Goal: Task Accomplishment & Management: Complete application form

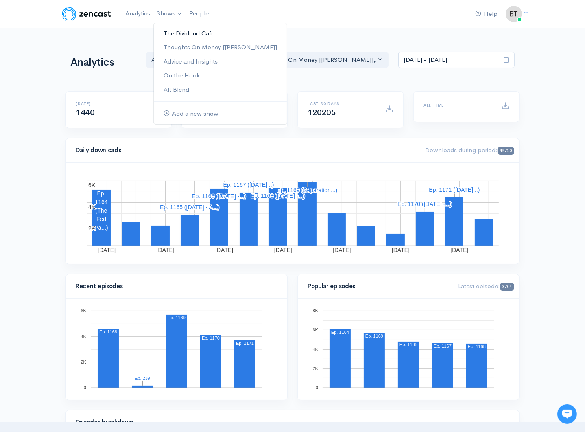
click at [176, 31] on link "The Dividend Cafe" at bounding box center [220, 33] width 133 height 14
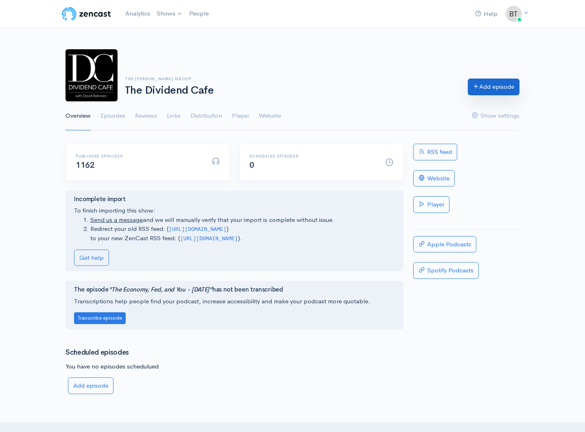
click at [495, 83] on link "Add episode" at bounding box center [494, 87] width 52 height 17
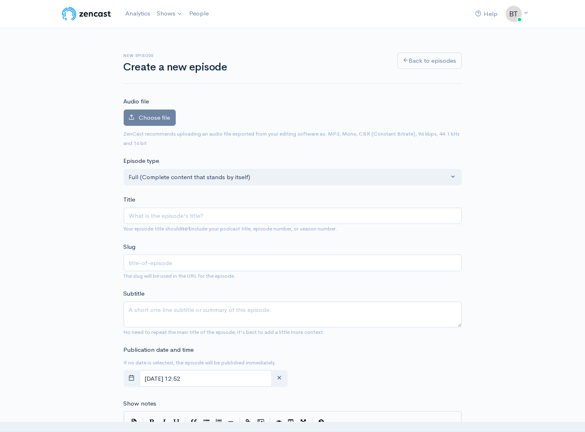
click at [147, 211] on input "Title" at bounding box center [293, 216] width 338 height 17
type input "t"
type input "th"
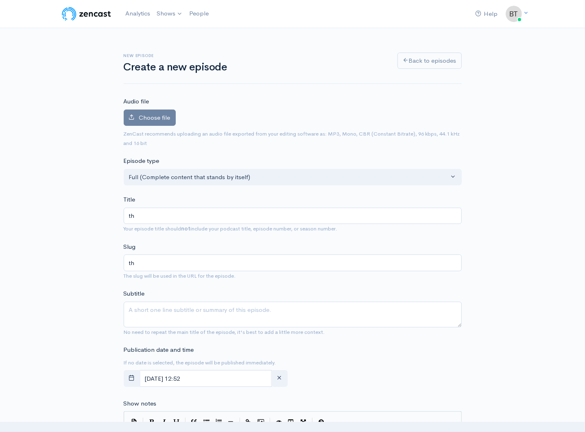
type input "thu"
type input "thur"
type input "thurs"
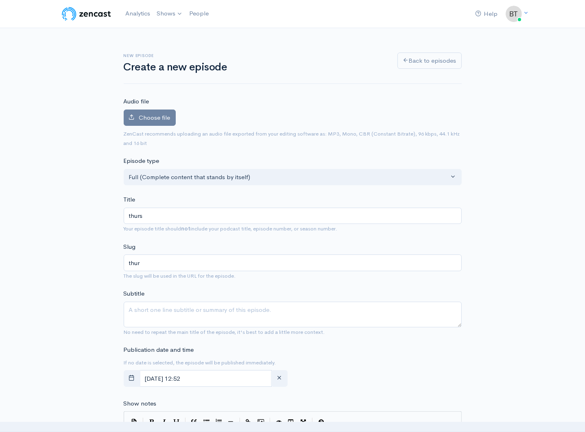
type input "thurs"
type input "thursd"
type input "thursday"
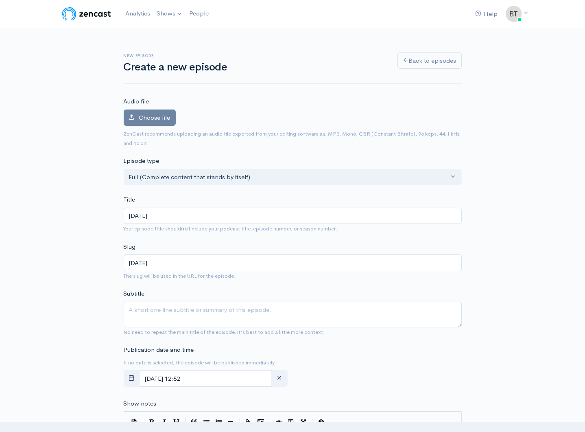
type input "thursda"
type input "thursd"
type input "thurs"
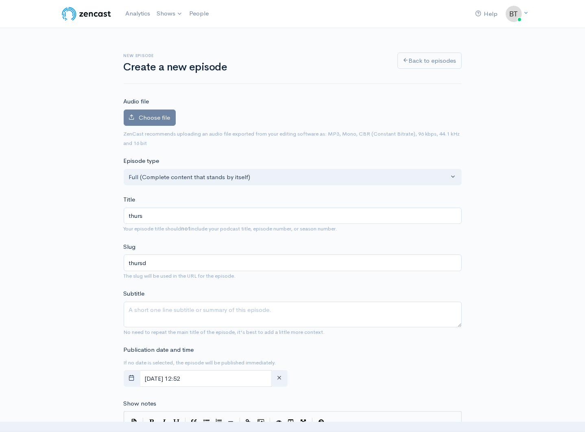
type input "thurs"
type input "thur"
type input "thu"
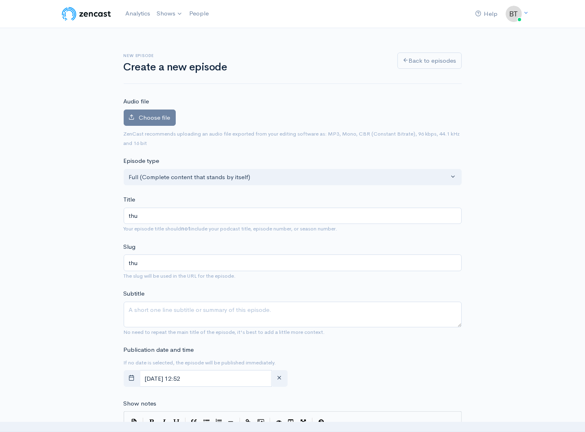
type input "th"
type input "t"
type input "T"
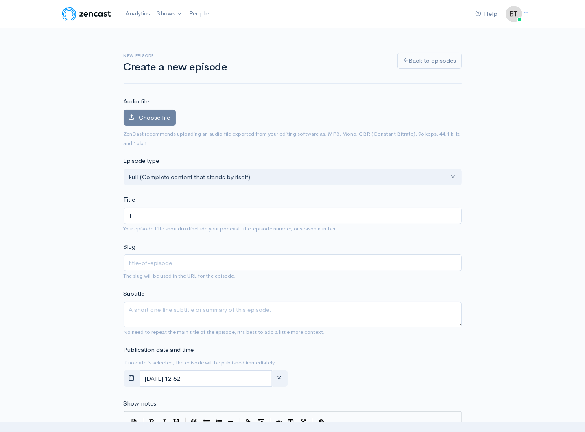
type input "t"
type input "Th"
type input "th"
type input "Thu"
type input "thu"
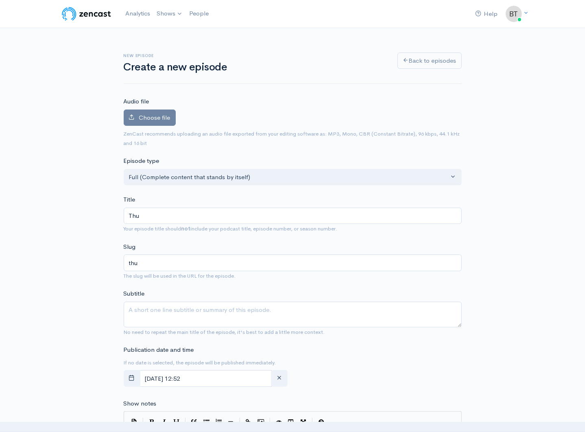
type input "Thur"
type input "thur"
type input "Thurs"
type input "thurs"
type input "Thursd"
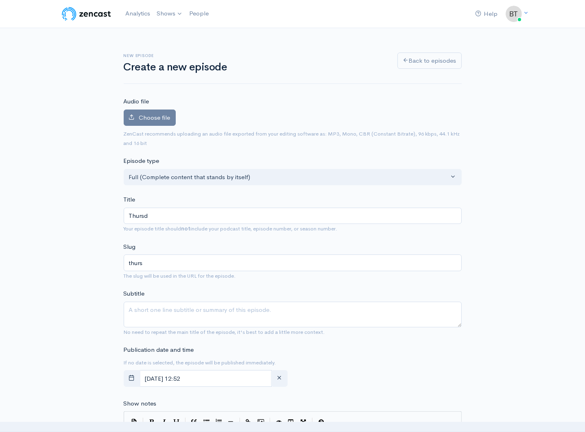
type input "thursd"
type input "Thursday"
type input "thursday"
type input "Thursday - S"
type input "thursday-s"
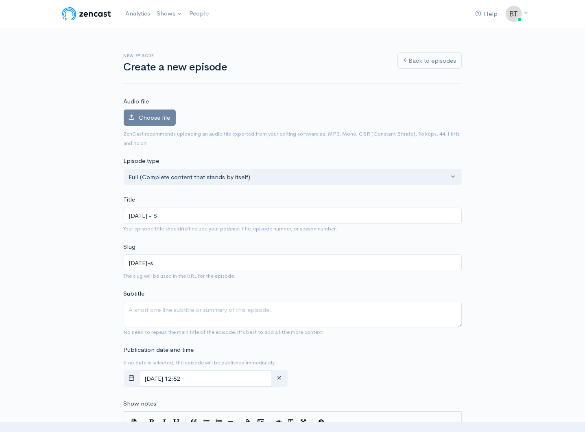
type input "Thursday - Se"
type input "thursday-se"
type input "Thursday - Sep"
type input "thursday-sep"
type input "Thursday - Sept"
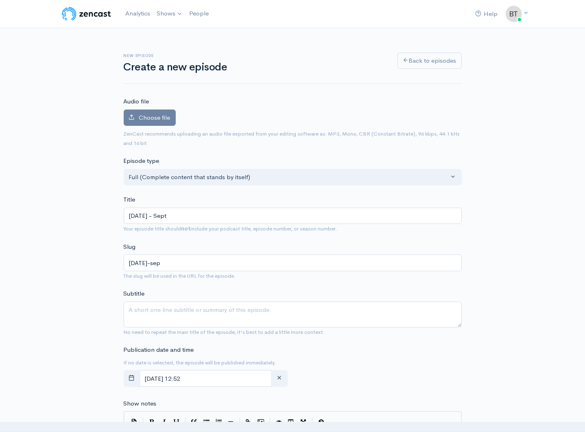
type input "thursday-sept"
type input "Thursday - Septem"
type input "thursday-septem"
type input "Thursday - Septemb"
type input "thursday-septemb"
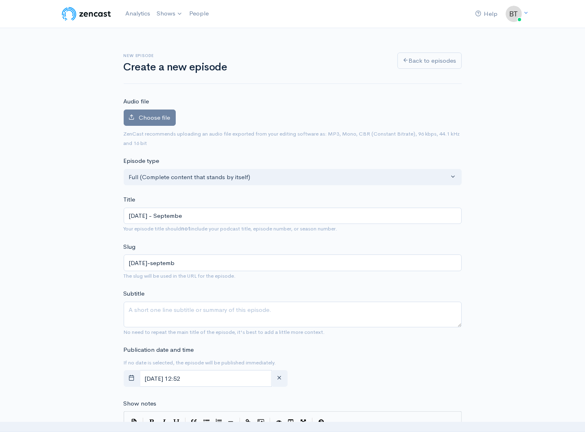
type input "Thursday - September"
type input "thursday-september"
type input "Thursday - September 4"
type input "thursday-september-4"
type input "Thursday - September 4, 2"
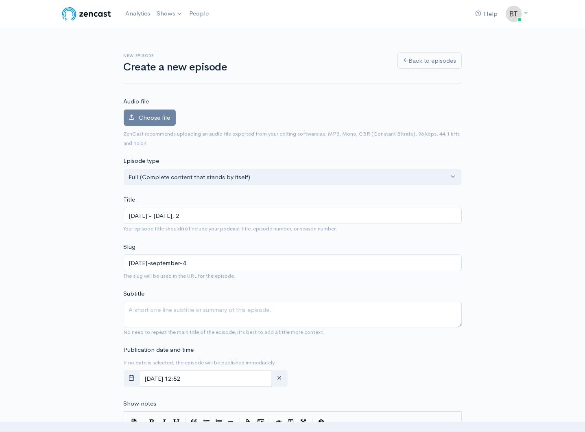
type input "thursday-september-4-2"
type input "Thursday - September 4, 20"
type input "thursday-september-4-20"
type input "Thursday - September 4, 202"
type input "thursday-september-4-202"
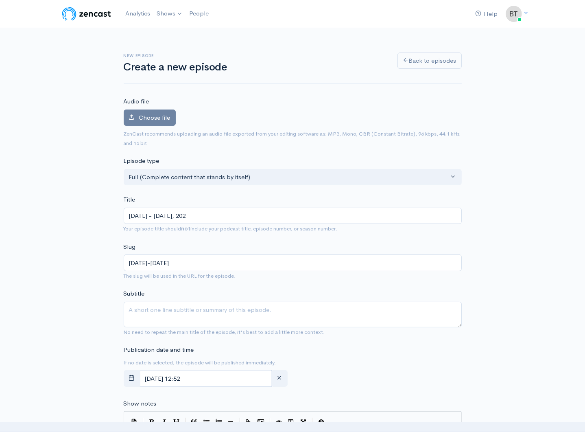
type input "[DATE] - [DATE]"
type input "[DATE]-[DATE]"
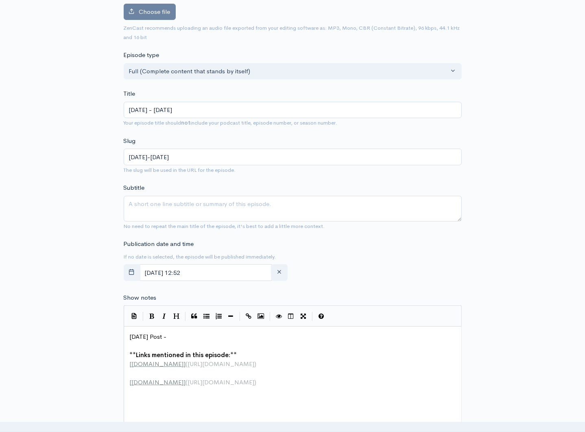
scroll to position [128, 0]
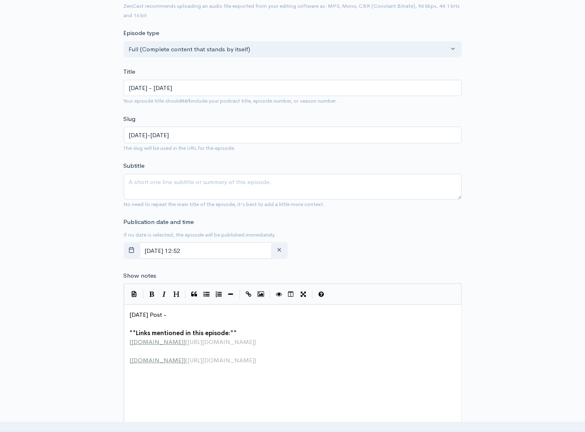
type input "[DATE] - [DATE]"
click at [232, 250] on input "[DATE] 12:52" at bounding box center [206, 250] width 133 height 17
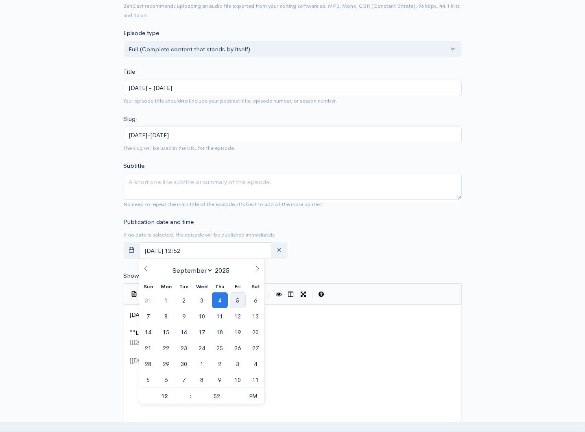
click at [241, 298] on span "5" at bounding box center [238, 300] width 16 height 16
type input "September, 05 2025 12:52"
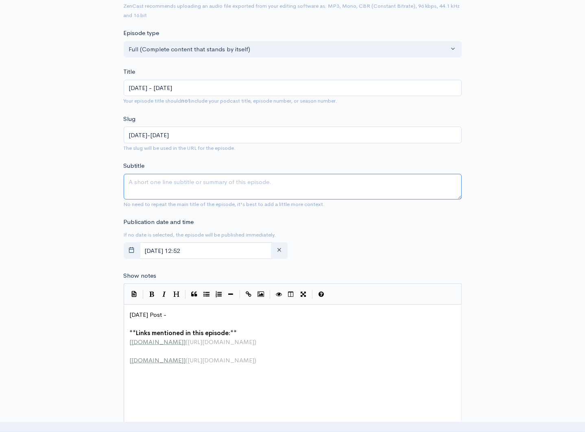
click at [448, 174] on textarea "Subtitle" at bounding box center [293, 187] width 338 height 26
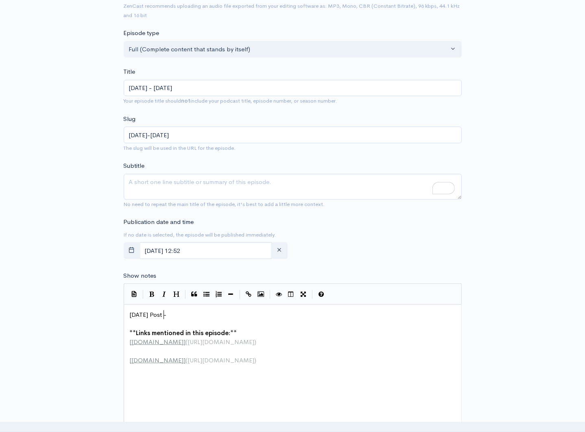
scroll to position [3, 0]
click at [163, 315] on span "Today's Post -" at bounding box center [148, 315] width 37 height 8
type textarea "Post -"
type textarea "Today's Post -"
drag, startPoint x: 173, startPoint y: 315, endPoint x: 115, endPoint y: 305, distance: 58.6
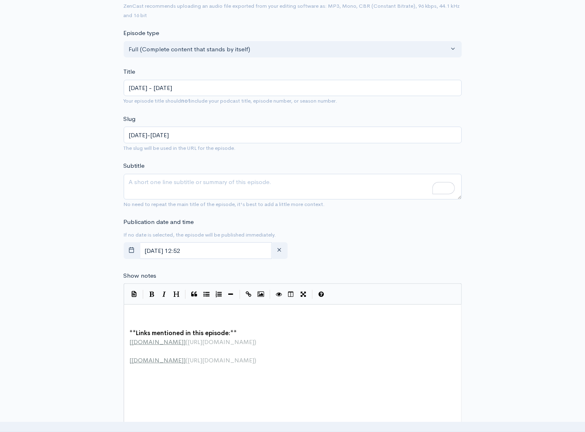
paste textarea "y"
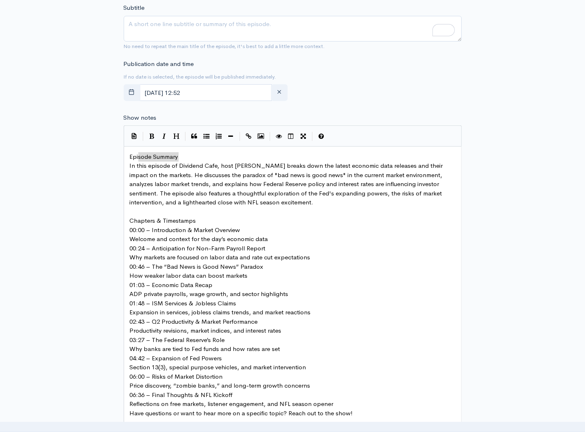
type textarea "Episode Summary"
drag, startPoint x: 182, startPoint y: 155, endPoint x: 129, endPoint y: 157, distance: 52.9
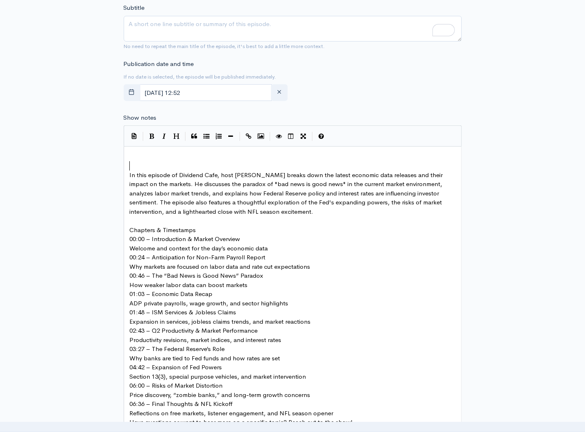
type textarea "t"
type textarea "zyr"
type textarea "yt"
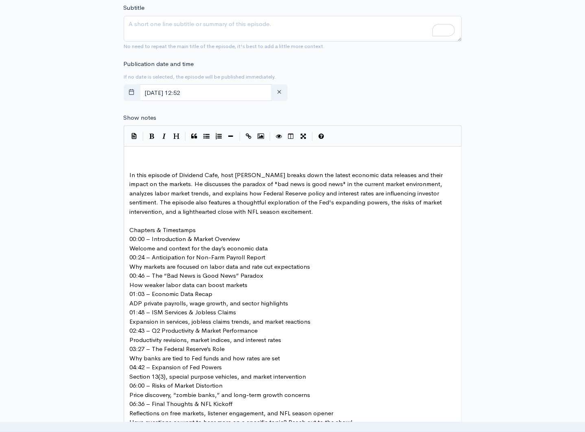
click at [130, 175] on span "In this episode of Dividend Cafe, host [PERSON_NAME] breaks down the latest eco…" at bounding box center [287, 193] width 315 height 44
click at [201, 230] on pre "Chapters & Timestamps" at bounding box center [295, 229] width 335 height 9
type textarea "Welcome and context for the day’s economic data"
drag, startPoint x: 272, startPoint y: 247, endPoint x: 117, endPoint y: 247, distance: 155.1
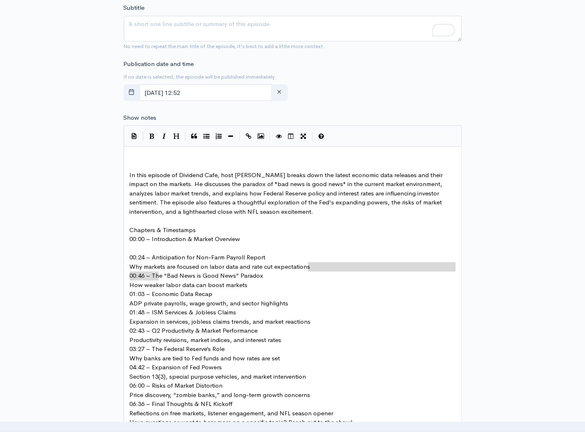
type textarea "0"
type textarea "Why markets are focused on labor data and rate cut expectations"
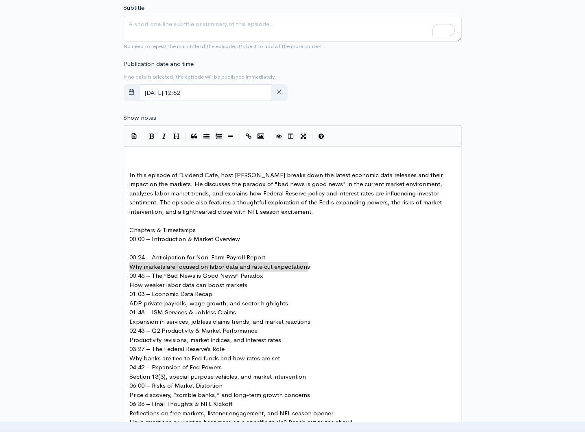
drag, startPoint x: 306, startPoint y: 266, endPoint x: 116, endPoint y: 267, distance: 190.5
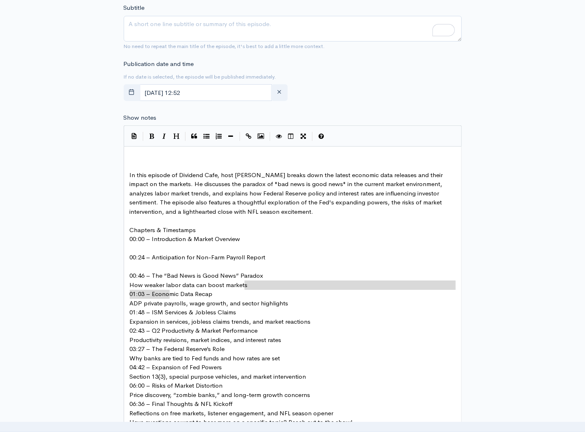
type textarea "How weaker labor data can boost markets"
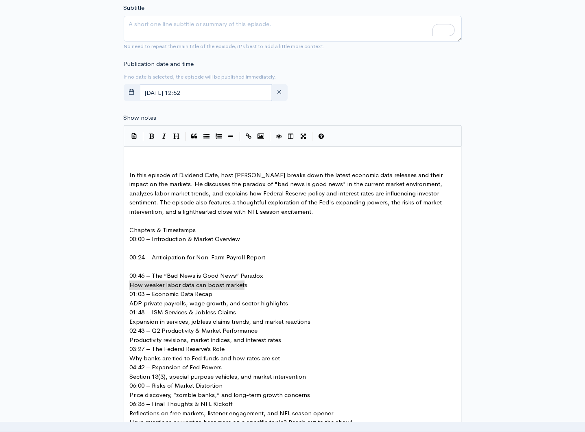
drag, startPoint x: 254, startPoint y: 285, endPoint x: 120, endPoint y: 286, distance: 133.9
type textarea "ADP private payrolls, wage growth, and sector highlight"
drag, startPoint x: 284, startPoint y: 302, endPoint x: 96, endPoint y: 304, distance: 188.5
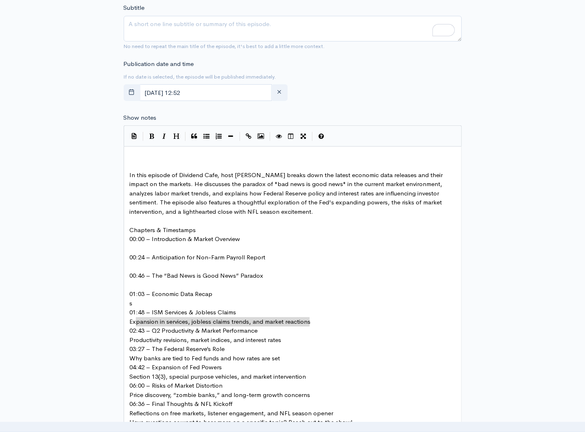
type textarea "Expansion in services, jobless claims trends, and market reactions"
drag, startPoint x: 309, startPoint y: 320, endPoint x: 126, endPoint y: 323, distance: 183.6
type textarea "s"
drag, startPoint x: 132, startPoint y: 303, endPoint x: 118, endPoint y: 304, distance: 14.3
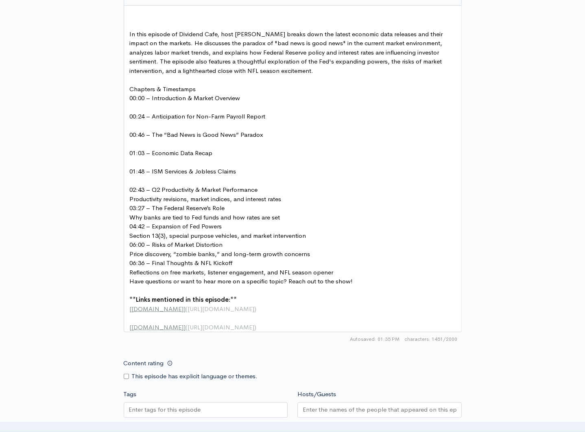
scroll to position [431, 0]
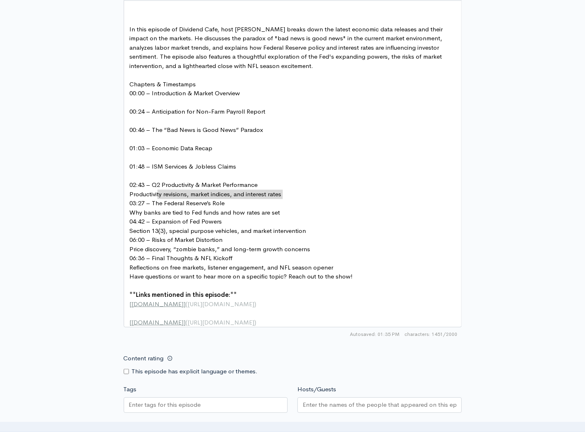
type textarea "Productivity revisions, market indices, and interest rates"
drag, startPoint x: 284, startPoint y: 193, endPoint x: 117, endPoint y: 197, distance: 166.5
type textarea "Why banks are tied to Fed funds and how rates are set"
drag, startPoint x: 288, startPoint y: 209, endPoint x: 120, endPoint y: 210, distance: 168.1
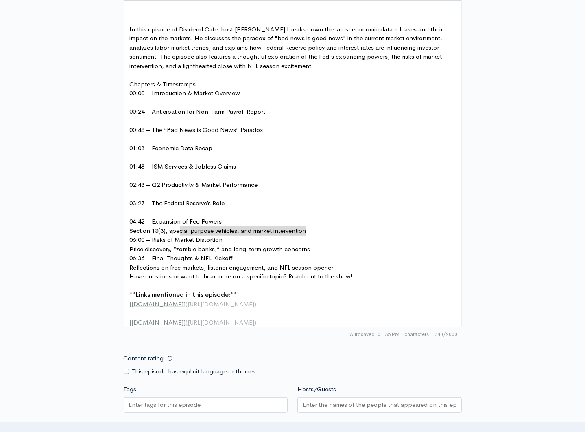
type textarea "Section 13(3), special purpose vehicles, and market intervention"
drag, startPoint x: 309, startPoint y: 230, endPoint x: 115, endPoint y: 232, distance: 193.7
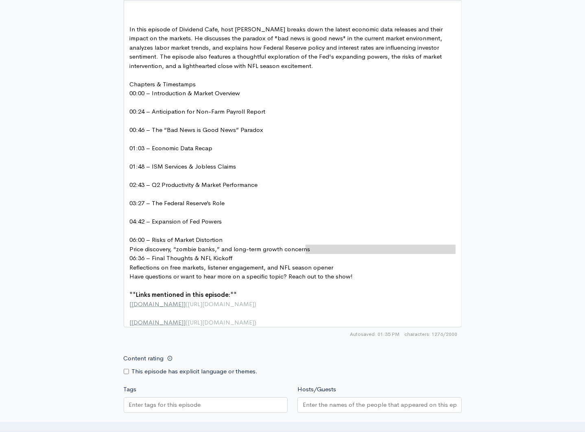
type textarea "Price discovery, “zombie banks,” and long-term growth concern"
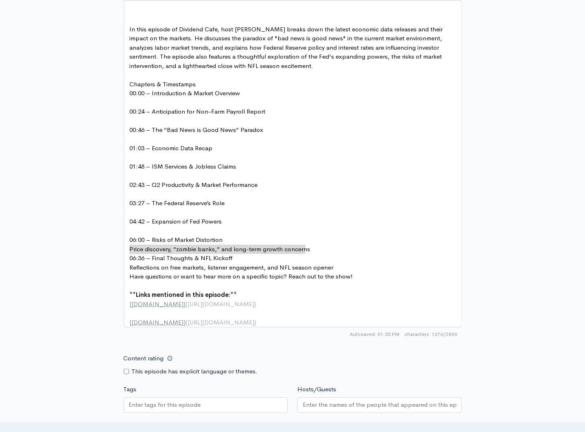
drag, startPoint x: 282, startPoint y: 253, endPoint x: 123, endPoint y: 252, distance: 158.3
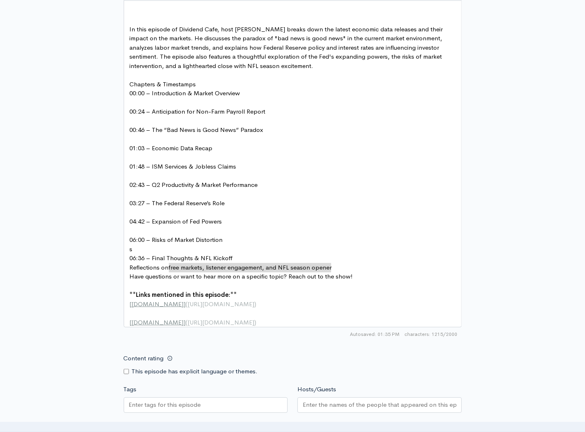
type textarea "Reflections on free markets, listener engagement, and NFL season opener"
drag, startPoint x: 330, startPoint y: 266, endPoint x: 120, endPoint y: 267, distance: 209.6
type textarea "s"
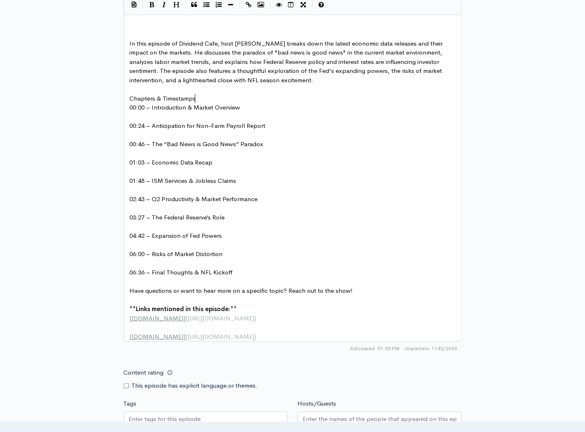
click at [196, 97] on pre "Chapters & Timestamps" at bounding box center [295, 98] width 335 height 9
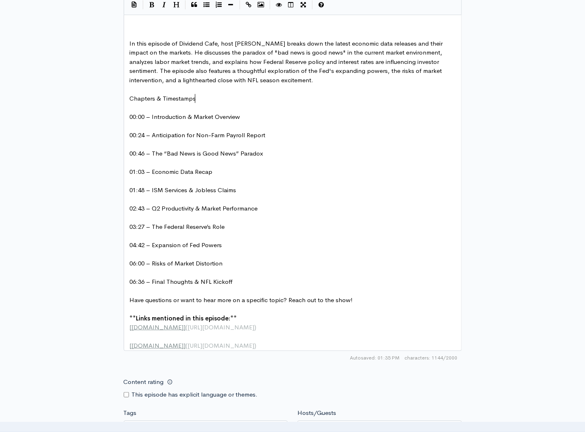
type textarea "Chapters & Timestamps"
drag, startPoint x: 215, startPoint y: 98, endPoint x: 123, endPoint y: 96, distance: 92.0
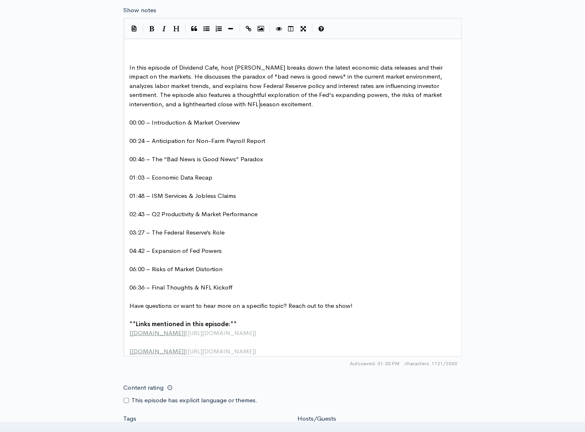
scroll to position [384, 0]
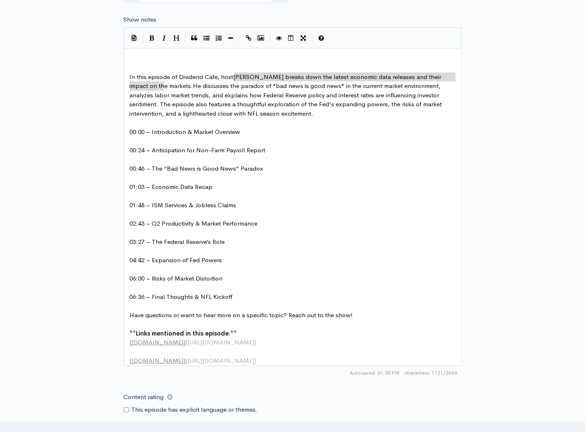
drag, startPoint x: 235, startPoint y: 76, endPoint x: 163, endPoint y: 87, distance: 72.8
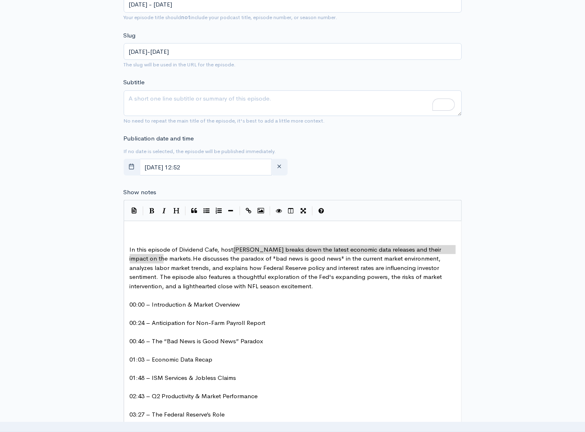
scroll to position [198, 0]
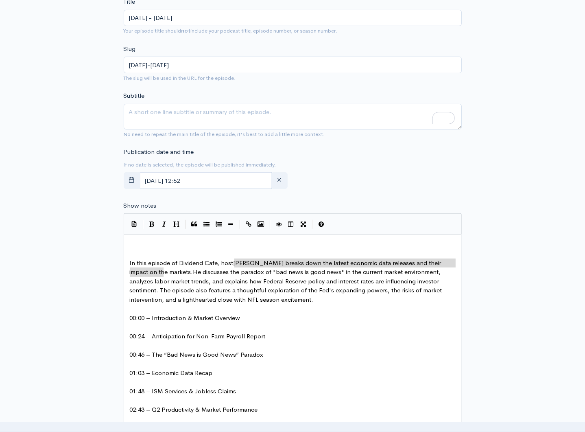
type textarea "[PERSON_NAME] breaks down the latest economic data releases and their impact on…"
click at [158, 106] on textarea "Subtitle" at bounding box center [293, 117] width 338 height 26
paste textarea "[PERSON_NAME] breaks down the latest economic data releases and their impact on…"
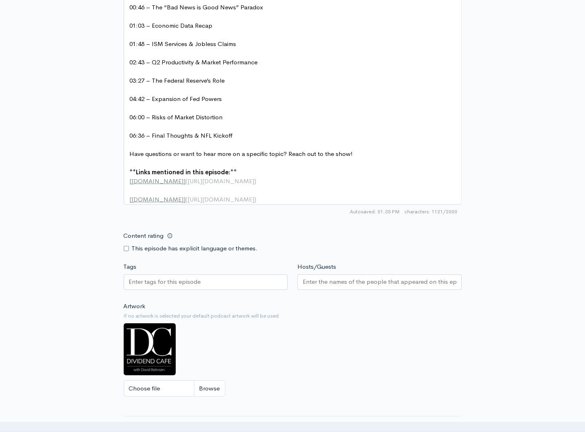
scroll to position [560, 0]
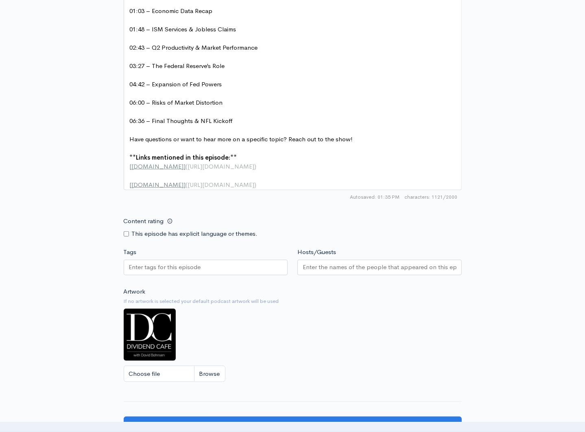
type textarea "[PERSON_NAME] breaks down the latest economic data releases and their impact on…"
click at [393, 272] on input "Hosts/Guests" at bounding box center [380, 267] width 154 height 9
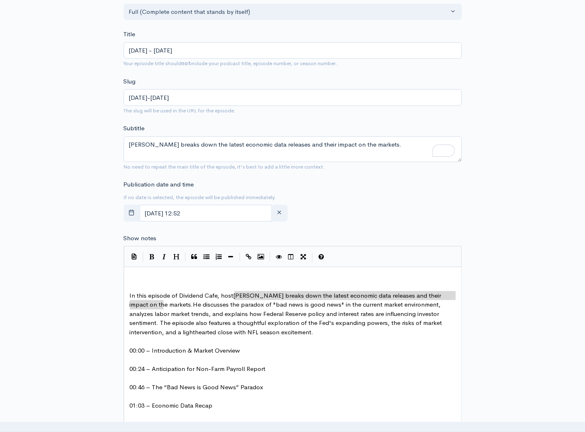
scroll to position [0, 0]
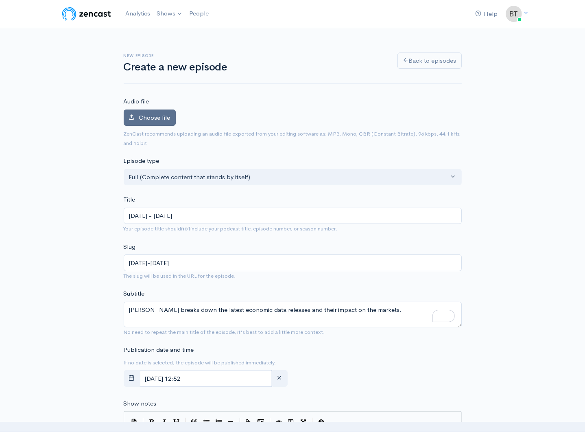
click at [150, 119] on span "Choose file" at bounding box center [154, 118] width 31 height 8
click at [0, 0] on input "Choose file" at bounding box center [0, 0] width 0 height 0
click at [150, 119] on span "Choose file" at bounding box center [154, 118] width 31 height 8
click at [0, 0] on input "Choose file" at bounding box center [0, 0] width 0 height 0
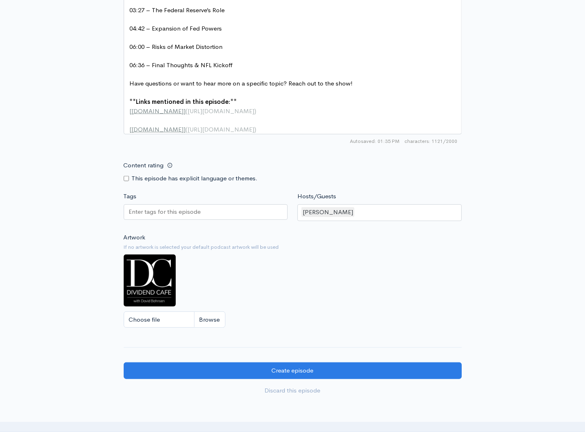
scroll to position [699, 0]
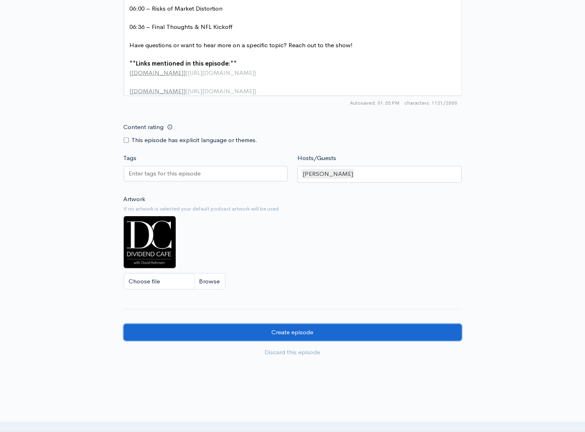
click at [282, 341] on input "Create episode" at bounding box center [293, 332] width 338 height 17
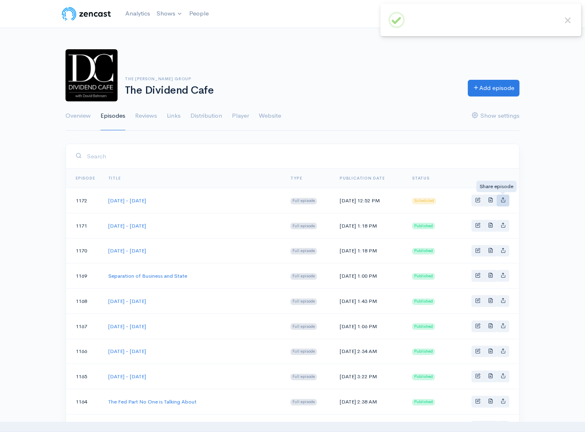
click at [504, 200] on icon "Basic example" at bounding box center [503, 199] width 5 height 5
type input "[URL][DOMAIN_NAME][DATE][DATE]"
type input "[URL][DOMAIN_NAME][DOMAIN_NAME]"
type input "<iframe src='[URL][DOMAIN_NAME]' width='100%' height='190' frameborder='0' scro…"
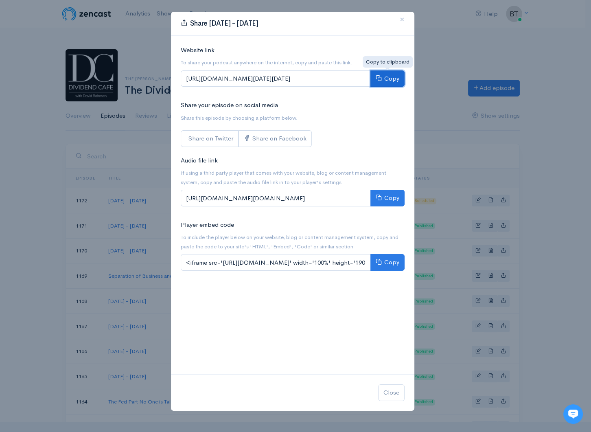
click at [387, 81] on button "Copy" at bounding box center [387, 78] width 34 height 17
click at [401, 21] on span "×" at bounding box center [402, 19] width 5 height 12
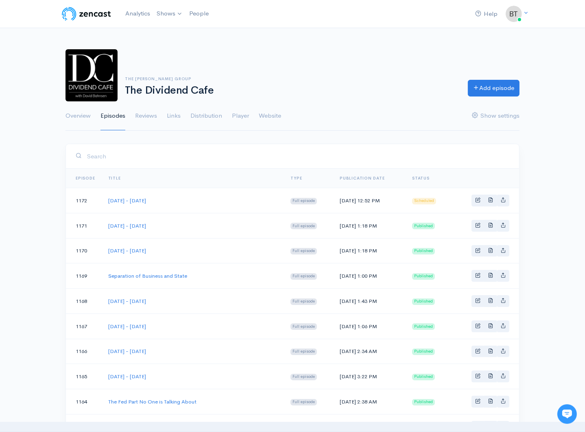
click at [401, 69] on div "The Bahnsen Group The Dividend Cafe Add episode" at bounding box center [293, 75] width 464 height 52
click at [479, 200] on span "Basic example" at bounding box center [477, 199] width 5 height 5
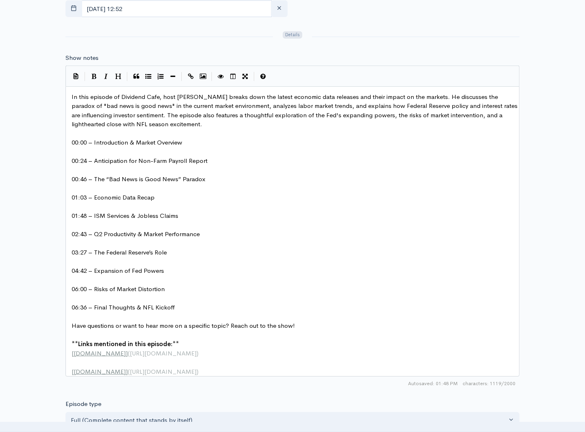
scroll to position [359, 0]
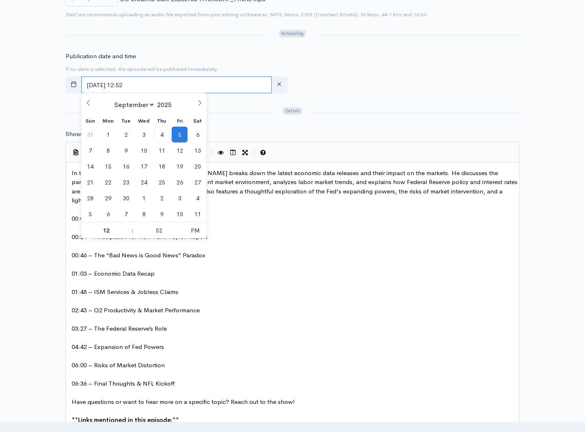
click at [164, 84] on input "September, 05 2025 12:52" at bounding box center [176, 85] width 190 height 17
click at [163, 134] on span "4" at bounding box center [162, 135] width 16 height 16
type input "[DATE] 12:52"
click at [409, 116] on div at bounding box center [415, 112] width 217 height 13
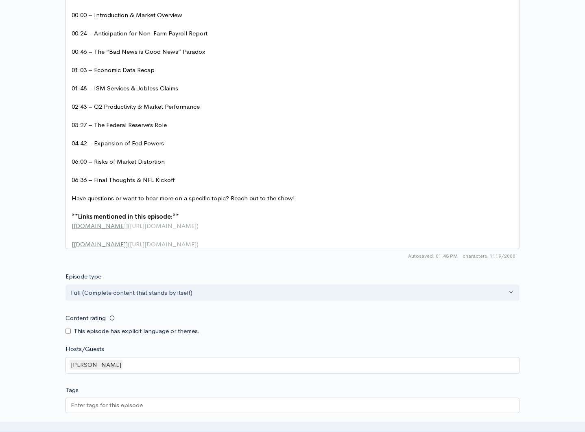
scroll to position [735, 0]
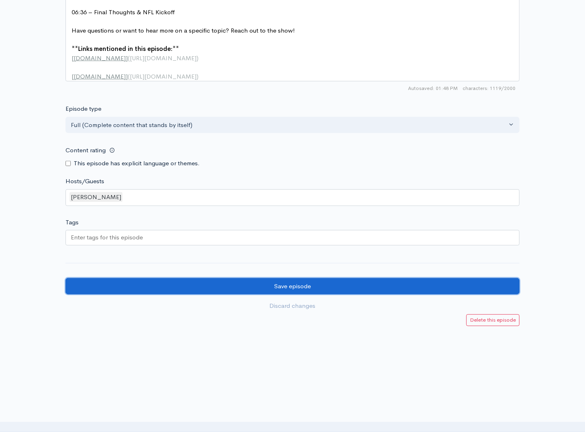
click at [284, 286] on input "Save episode" at bounding box center [293, 286] width 454 height 17
